Goal: Transaction & Acquisition: Purchase product/service

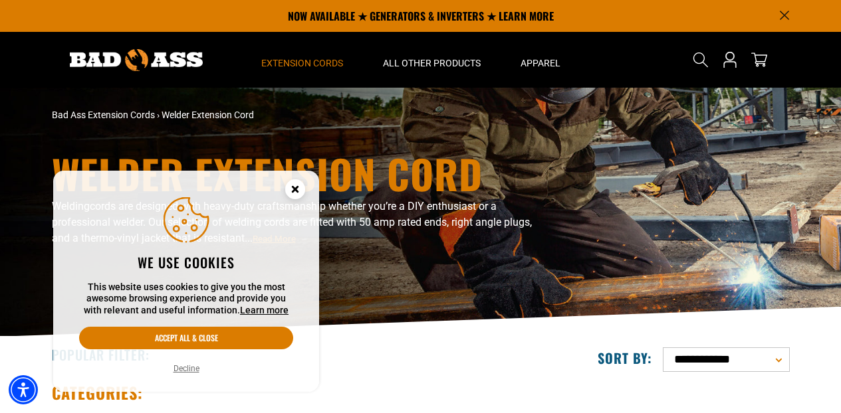
click at [296, 191] on icon "Cookie Consent" at bounding box center [294, 189] width 5 height 5
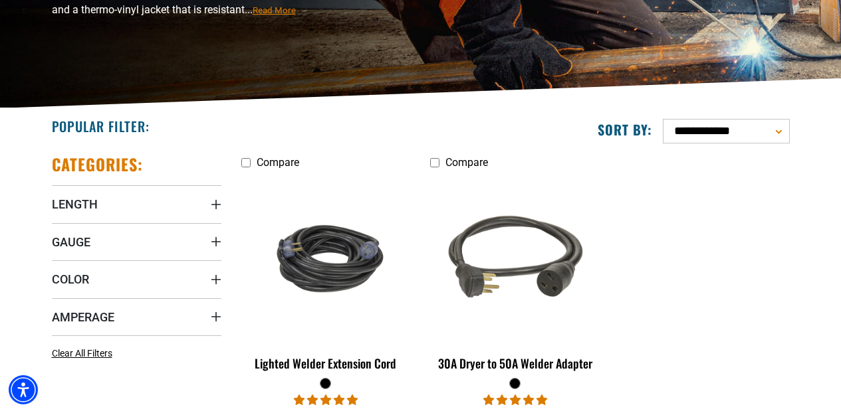
scroll to position [403, 0]
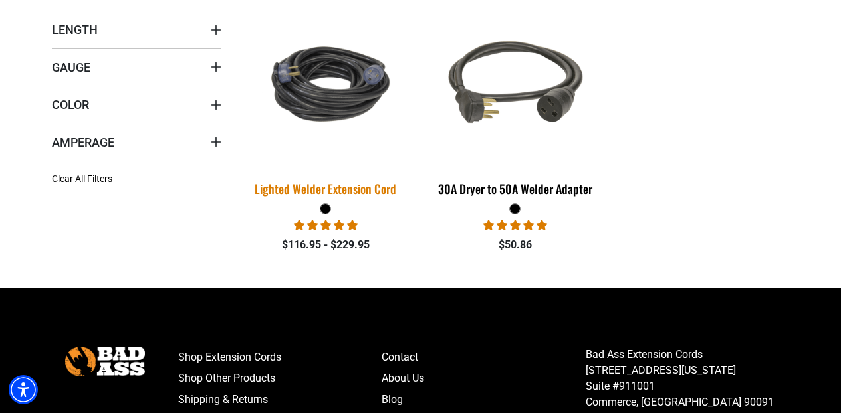
click at [353, 184] on div "Lighted Welder Extension Cord" at bounding box center [325, 189] width 169 height 12
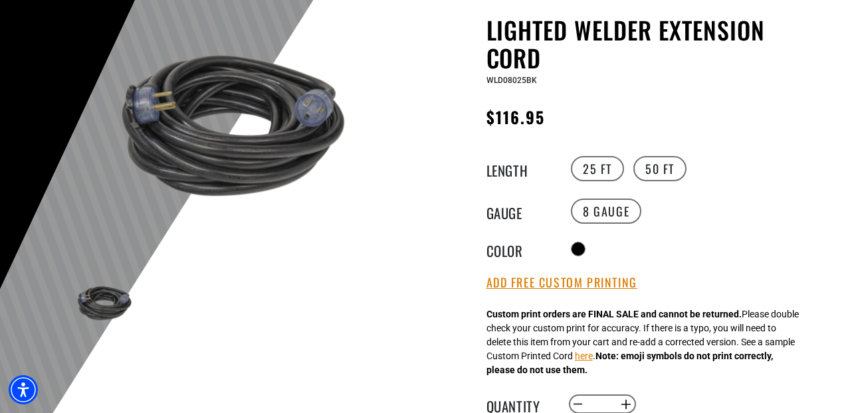
scroll to position [136, 0]
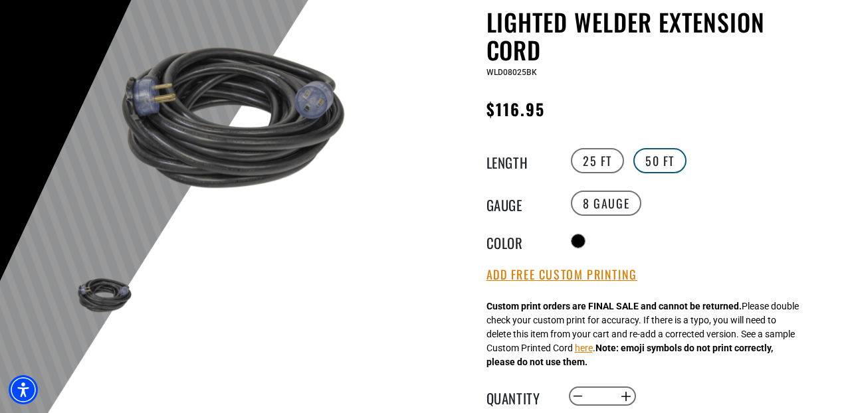
click at [665, 159] on label "50 FT" at bounding box center [659, 160] width 53 height 25
click at [597, 165] on label "25 FT" at bounding box center [597, 160] width 53 height 25
click at [647, 159] on label "50 FT" at bounding box center [659, 160] width 53 height 25
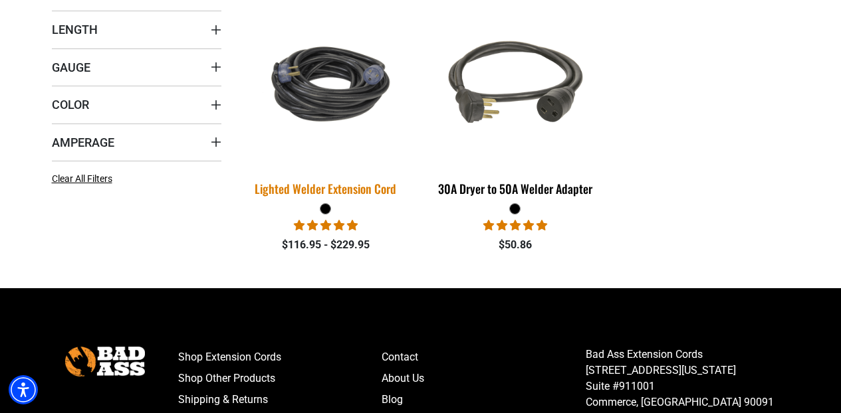
click at [317, 188] on div "Lighted Welder Extension Cord" at bounding box center [325, 189] width 169 height 12
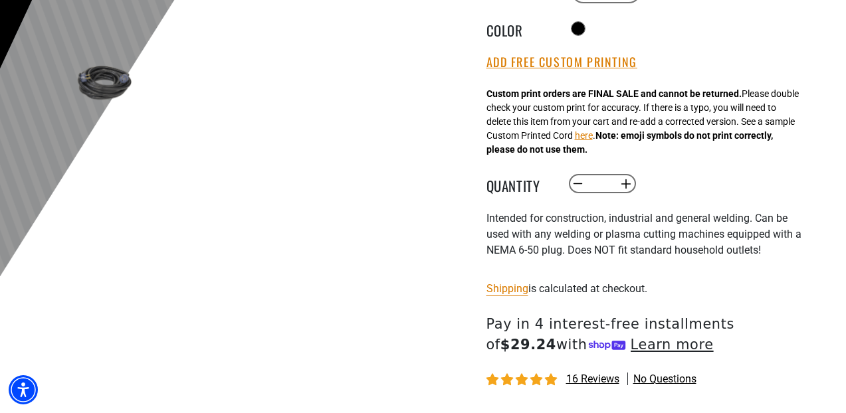
click at [94, 79] on img at bounding box center [102, 82] width 77 height 51
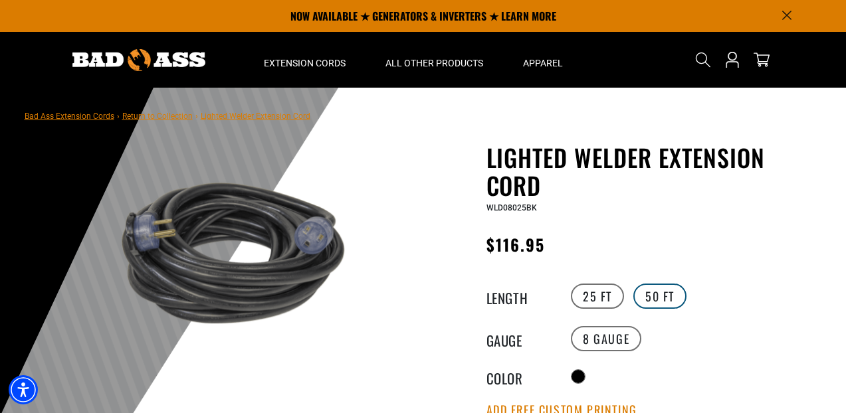
click at [658, 299] on label "50 FT" at bounding box center [659, 296] width 53 height 25
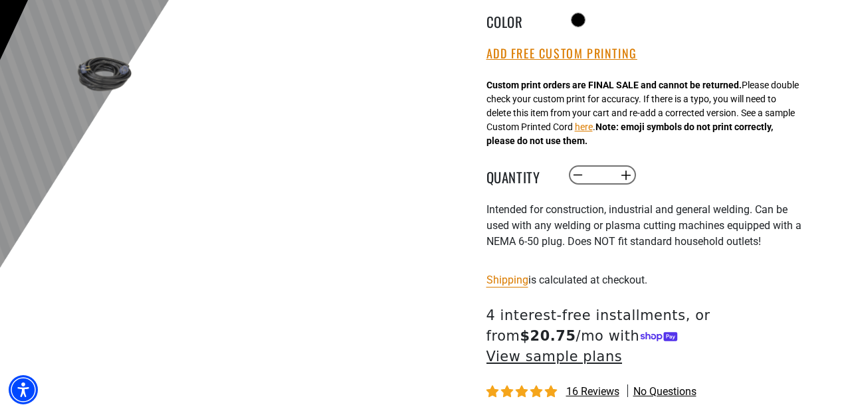
scroll to position [361, 0]
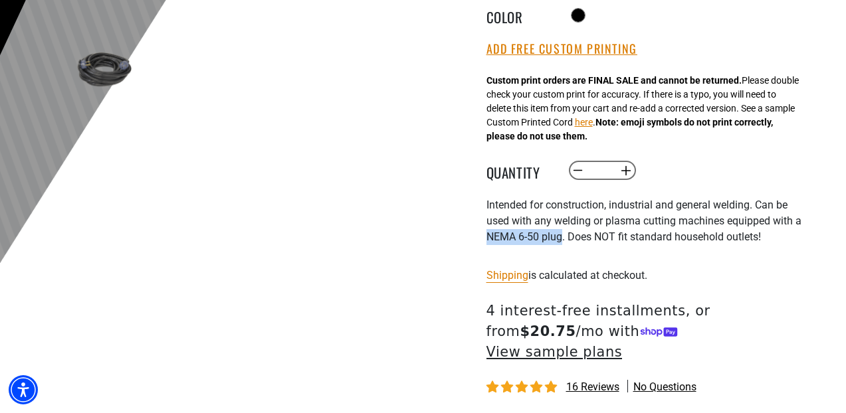
drag, startPoint x: 487, startPoint y: 239, endPoint x: 568, endPoint y: 241, distance: 81.1
click at [568, 241] on span "Intended for construction, industrial and general welding. Can be used with any…" at bounding box center [643, 221] width 315 height 45
copy span "NEMA 6-50 plug"
drag, startPoint x: 546, startPoint y: 239, endPoint x: 603, endPoint y: 12, distance: 234.3
click at [0, 0] on section "Bad Ass Extension Cords › Return to Collection › Lighted Welder Extension Cord …" at bounding box center [423, 149] width 846 height 847
